Goal: Information Seeking & Learning: Learn about a topic

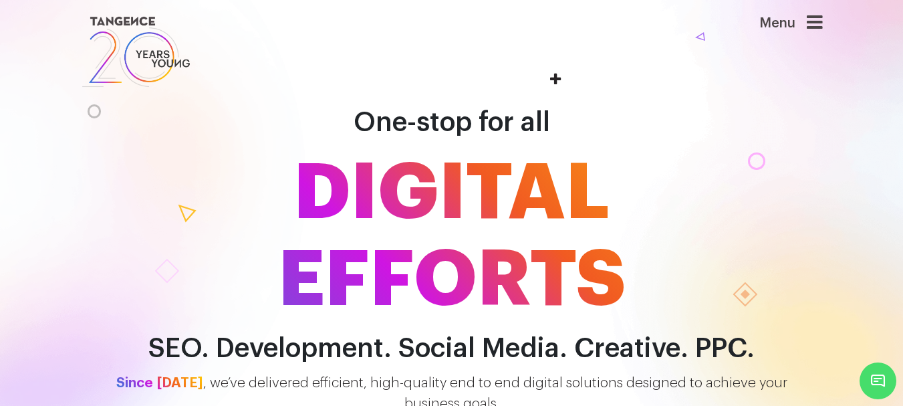
click at [820, 13] on icon at bounding box center [815, 22] width 16 height 19
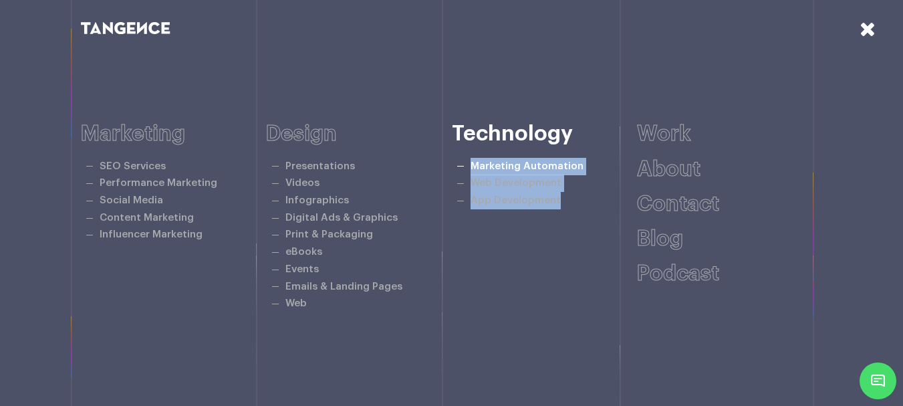
drag, startPoint x: 571, startPoint y: 203, endPoint x: 473, endPoint y: 167, distance: 104.7
click at [473, 167] on ul "Marketing Automation Web Development App Development" at bounding box center [545, 183] width 186 height 51
copy ul "Marketing Automation Web Development App Development"
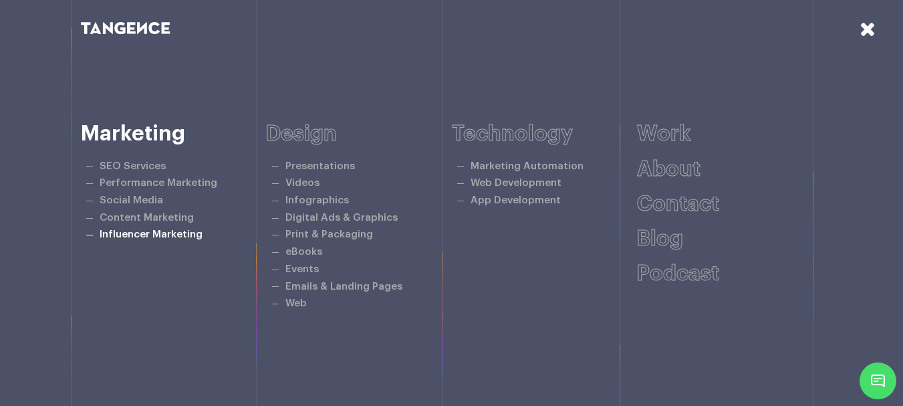
click at [230, 236] on li "Influencer Marketing" at bounding box center [178, 234] width 177 height 17
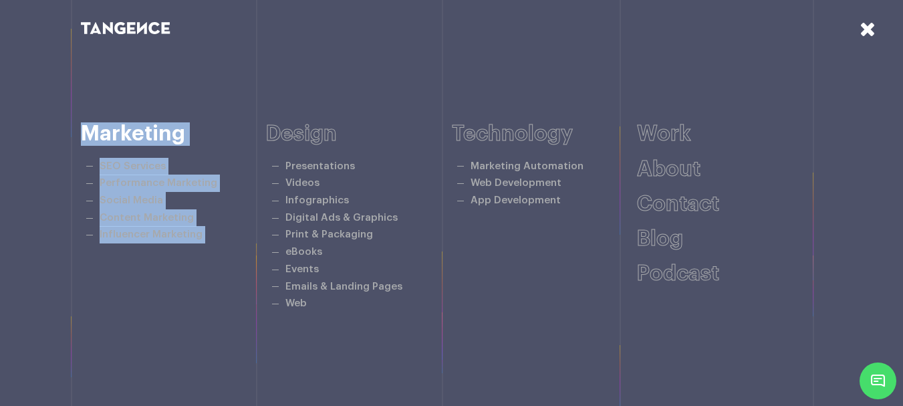
drag, startPoint x: 230, startPoint y: 236, endPoint x: 90, endPoint y: 133, distance: 174.1
click at [90, 133] on div "Marketing SEO Services Performance Marketing Social Media Content Marketing Inf…" at bounding box center [174, 182] width 186 height 121
copy div "Marketing SEO Services Performance Marketing Social Media Content Marketing Inf…"
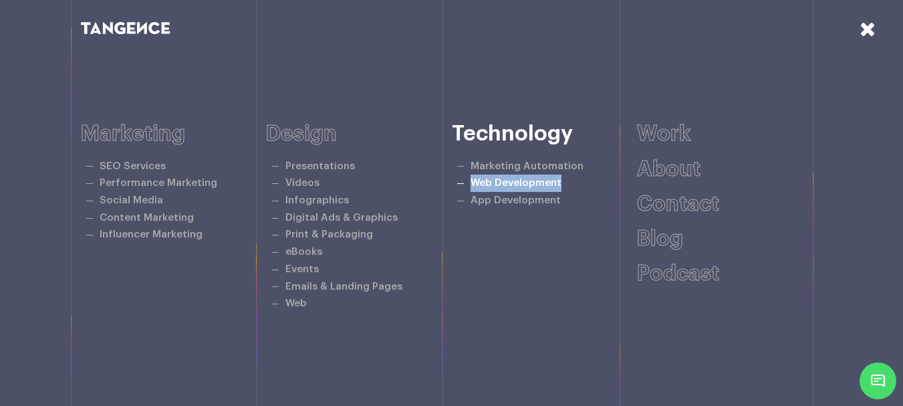
click at [475, 182] on link "Web Development" at bounding box center [516, 183] width 91 height 10
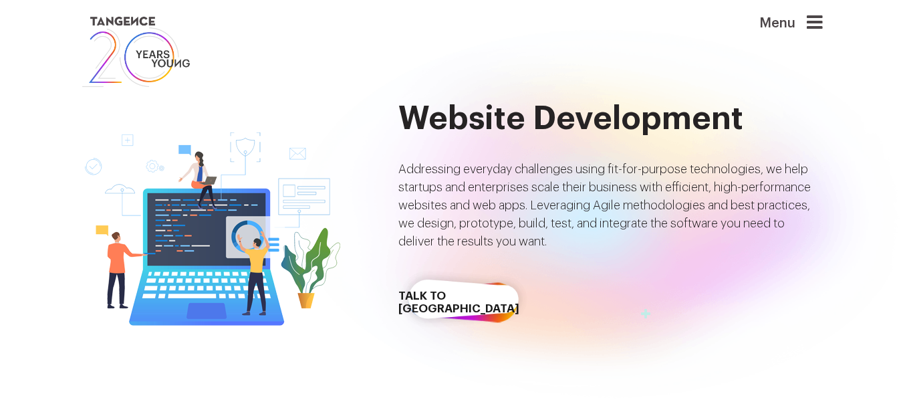
click at [663, 118] on h2 "Website Development" at bounding box center [611, 119] width 425 height 36
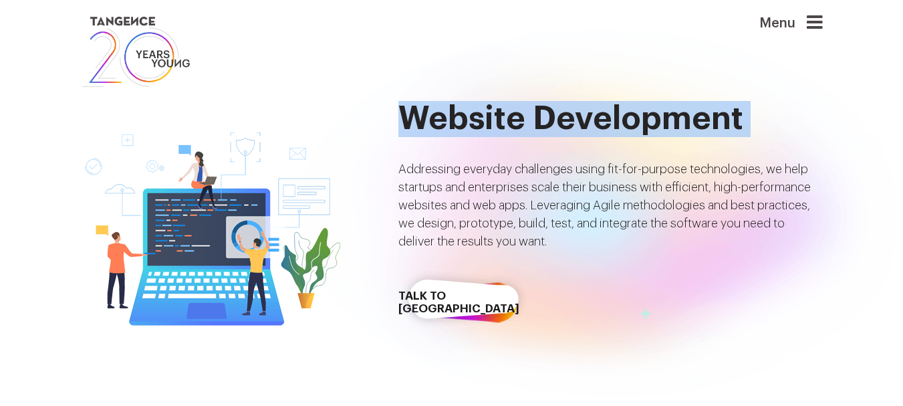
click at [663, 118] on h2 "Website Development" at bounding box center [611, 119] width 425 height 36
